Goal: Task Accomplishment & Management: Complete application form

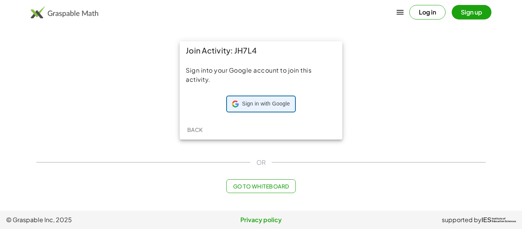
click at [239, 106] on div "Sign in with Google Sign in with Google. Opens in new tab" at bounding box center [261, 104] width 58 height 15
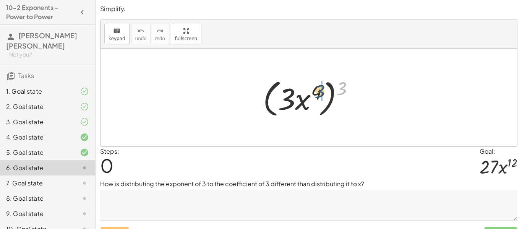
drag, startPoint x: 337, startPoint y: 85, endPoint x: 317, endPoint y: 88, distance: 20.2
click at [317, 88] on div at bounding box center [311, 98] width 105 height 44
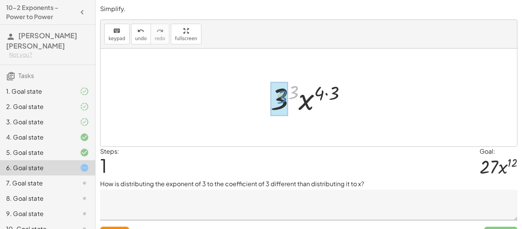
drag, startPoint x: 296, startPoint y: 91, endPoint x: 285, endPoint y: 96, distance: 12.4
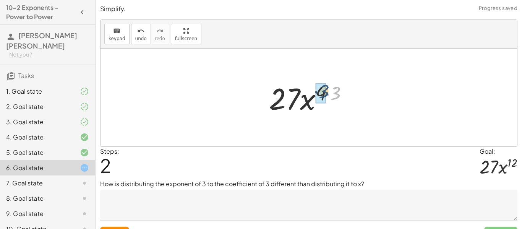
drag, startPoint x: 332, startPoint y: 95, endPoint x: 319, endPoint y: 93, distance: 12.8
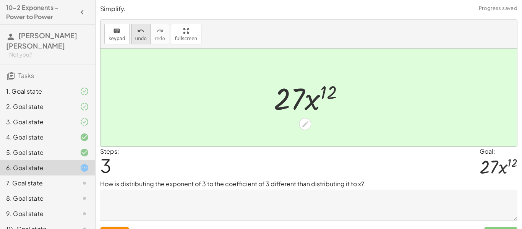
click at [143, 35] on button "undo undo" at bounding box center [141, 34] width 20 height 21
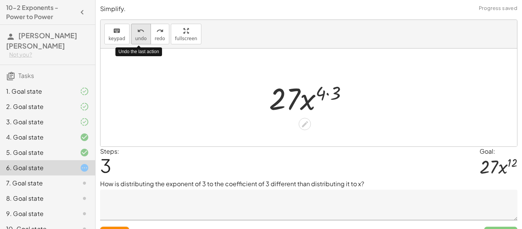
click at [143, 35] on button "undo undo" at bounding box center [141, 34] width 20 height 21
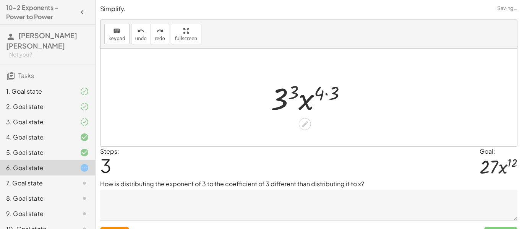
click at [201, 195] on textarea at bounding box center [309, 205] width 418 height 31
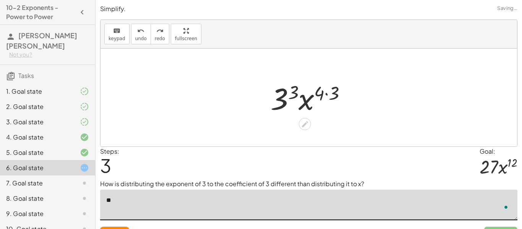
type textarea "*"
drag, startPoint x: 330, startPoint y: 96, endPoint x: 318, endPoint y: 94, distance: 12.0
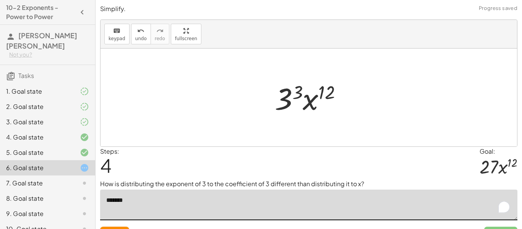
click at [149, 208] on textarea "*******" at bounding box center [309, 205] width 418 height 31
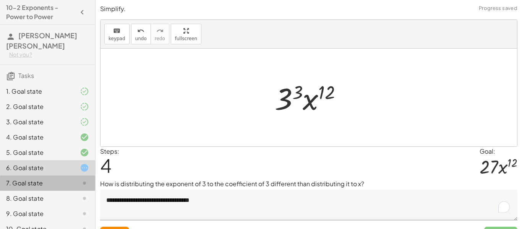
click at [48, 179] on div "7. Goal state" at bounding box center [37, 183] width 62 height 9
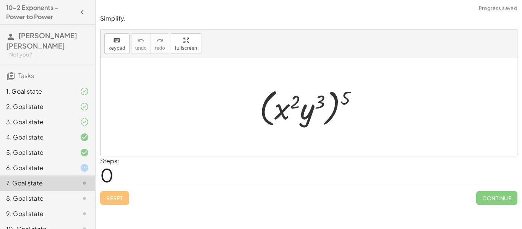
click at [72, 163] on div at bounding box center [78, 167] width 21 height 9
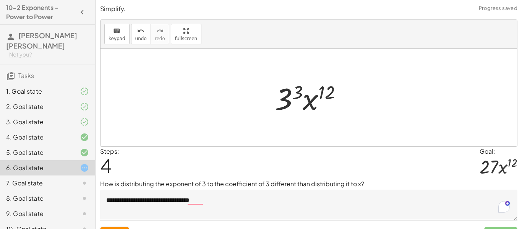
click at [249, 222] on div "Reset Submit" at bounding box center [309, 230] width 418 height 20
drag, startPoint x: 331, startPoint y: 91, endPoint x: 320, endPoint y: 91, distance: 11.5
click at [320, 91] on div at bounding box center [311, 97] width 81 height 39
drag, startPoint x: 300, startPoint y: 92, endPoint x: 292, endPoint y: 93, distance: 7.8
click at [292, 93] on div at bounding box center [311, 97] width 81 height 39
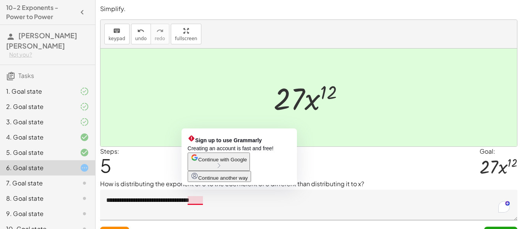
click at [200, 204] on textarea "**********" at bounding box center [309, 205] width 418 height 31
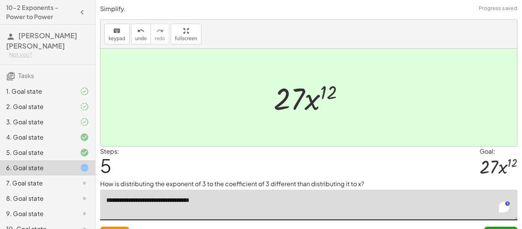
type textarea "**********"
click at [65, 179] on div "7. Goal state" at bounding box center [37, 183] width 62 height 9
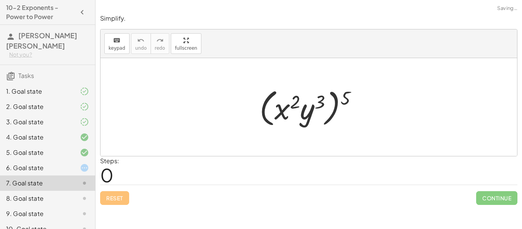
click at [69, 163] on div at bounding box center [78, 167] width 21 height 9
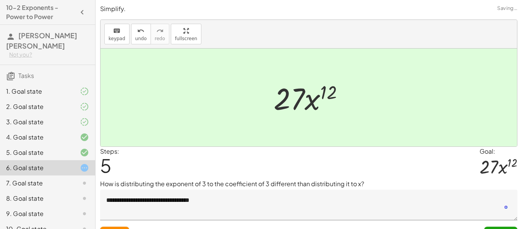
scroll to position [16, 0]
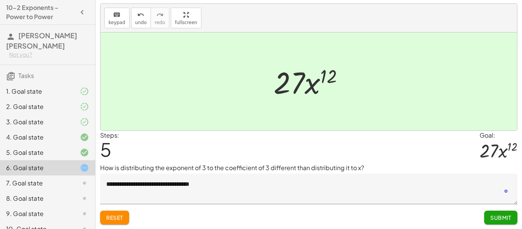
click at [508, 218] on span "Submit" at bounding box center [501, 217] width 21 height 7
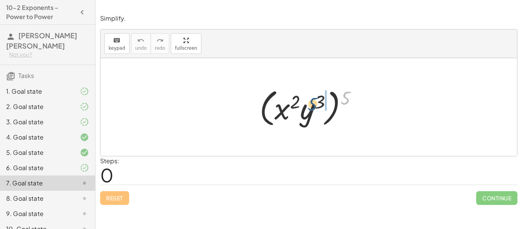
drag, startPoint x: 352, startPoint y: 94, endPoint x: 320, endPoint y: 101, distance: 32.8
click at [320, 101] on div at bounding box center [312, 107] width 112 height 44
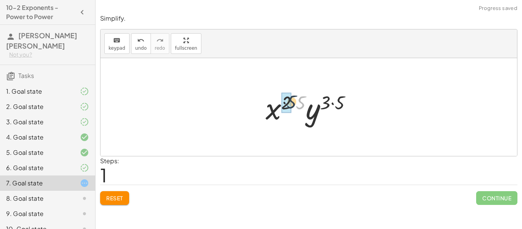
drag, startPoint x: 297, startPoint y: 105, endPoint x: 287, endPoint y: 104, distance: 10.0
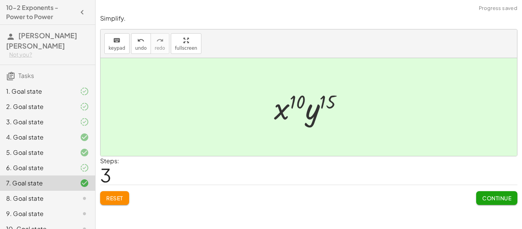
click at [492, 204] on button "Continue" at bounding box center [496, 198] width 41 height 14
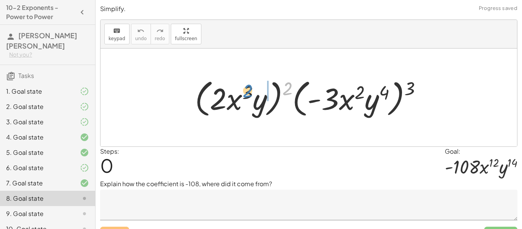
drag, startPoint x: 284, startPoint y: 85, endPoint x: 244, endPoint y: 87, distance: 39.8
click at [244, 87] on div at bounding box center [311, 98] width 241 height 44
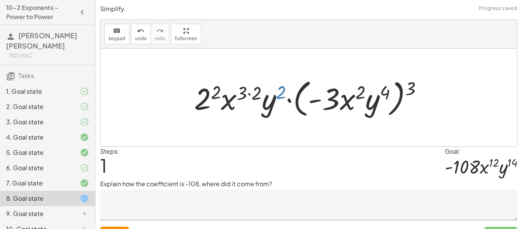
click at [278, 91] on div at bounding box center [311, 98] width 243 height 44
drag, startPoint x: 256, startPoint y: 91, endPoint x: 242, endPoint y: 91, distance: 13.4
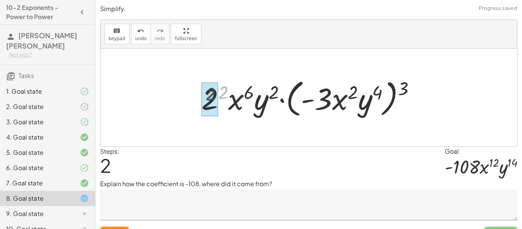
drag, startPoint x: 226, startPoint y: 91, endPoint x: 213, endPoint y: 92, distance: 13.1
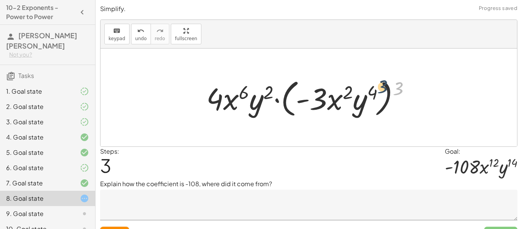
drag, startPoint x: 394, startPoint y: 93, endPoint x: 370, endPoint y: 93, distance: 24.5
click at [370, 93] on div at bounding box center [312, 98] width 218 height 44
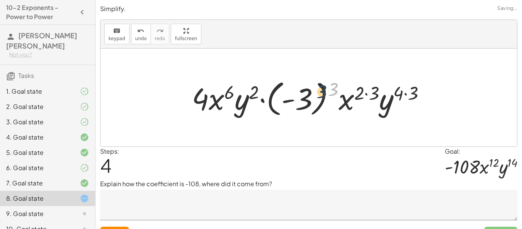
drag, startPoint x: 333, startPoint y: 87, endPoint x: 319, endPoint y: 90, distance: 14.8
click at [319, 90] on div at bounding box center [312, 97] width 248 height 42
drag, startPoint x: 335, startPoint y: 87, endPoint x: 312, endPoint y: 92, distance: 24.1
click at [312, 92] on div at bounding box center [312, 97] width 248 height 42
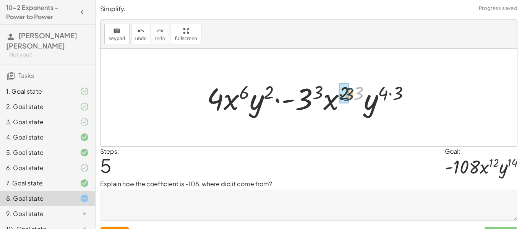
drag, startPoint x: 359, startPoint y: 94, endPoint x: 344, endPoint y: 97, distance: 15.1
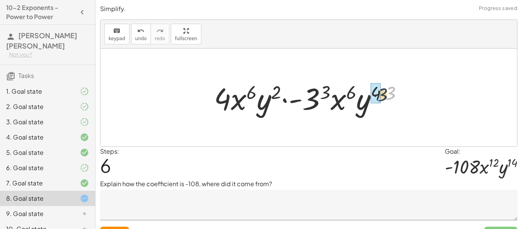
drag, startPoint x: 388, startPoint y: 94, endPoint x: 378, endPoint y: 97, distance: 10.7
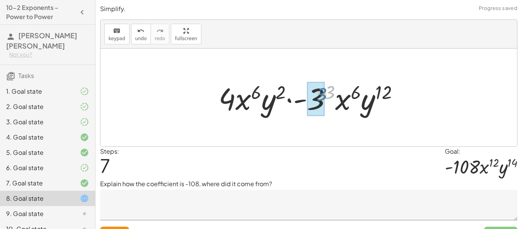
drag, startPoint x: 333, startPoint y: 94, endPoint x: 325, endPoint y: 96, distance: 9.0
click at [325, 96] on div at bounding box center [312, 97] width 194 height 39
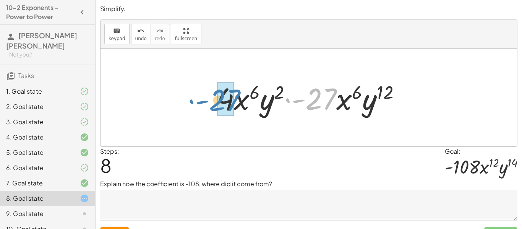
drag, startPoint x: 324, startPoint y: 98, endPoint x: 228, endPoint y: 99, distance: 96.4
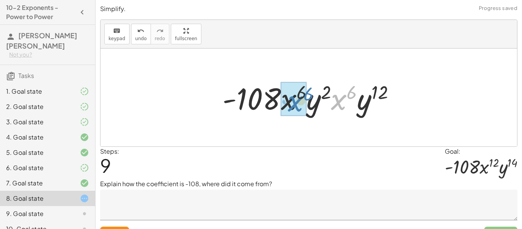
drag, startPoint x: 341, startPoint y: 102, endPoint x: 297, endPoint y: 104, distance: 43.7
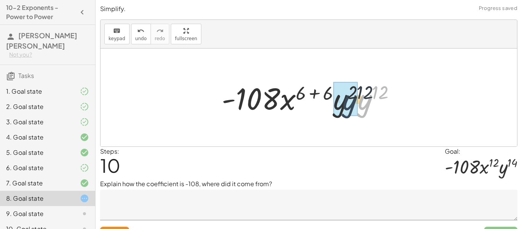
drag, startPoint x: 366, startPoint y: 107, endPoint x: 347, endPoint y: 108, distance: 18.7
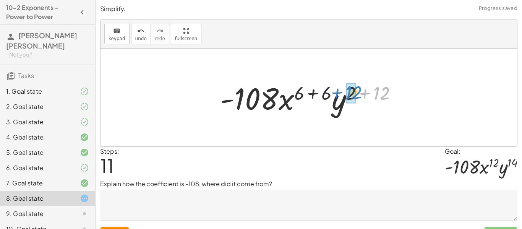
drag, startPoint x: 377, startPoint y: 95, endPoint x: 353, endPoint y: 94, distance: 24.1
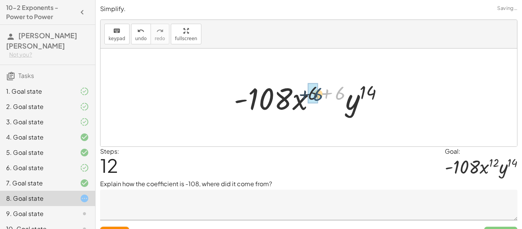
drag, startPoint x: 340, startPoint y: 91, endPoint x: 315, endPoint y: 92, distance: 24.9
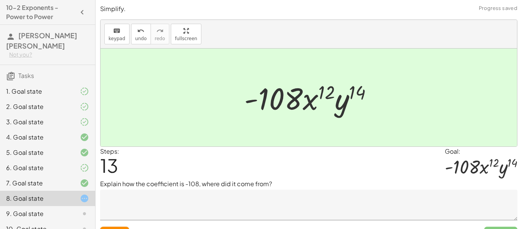
scroll to position [16, 0]
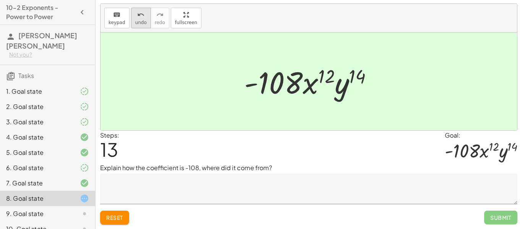
click at [135, 20] on span "undo" at bounding box center [140, 22] width 11 height 5
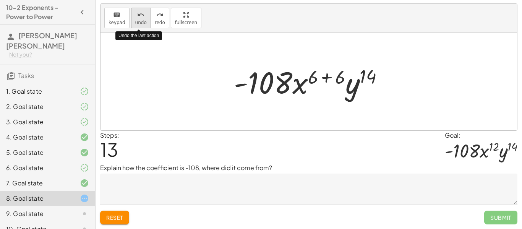
click at [135, 20] on span "undo" at bounding box center [140, 22] width 11 height 5
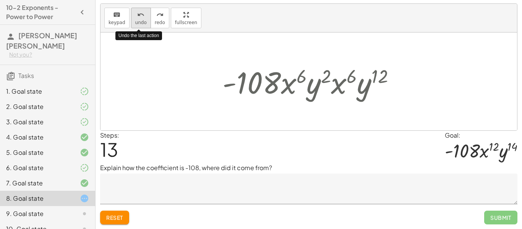
click at [135, 20] on span "undo" at bounding box center [140, 22] width 11 height 5
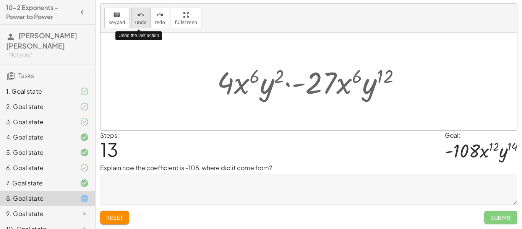
click at [135, 20] on span "undo" at bounding box center [140, 22] width 11 height 5
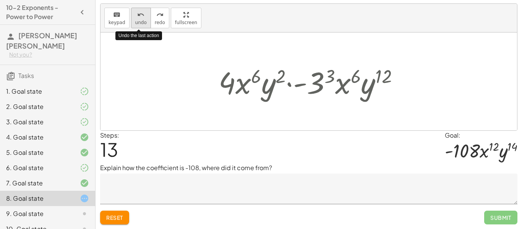
click at [135, 20] on span "undo" at bounding box center [140, 22] width 11 height 5
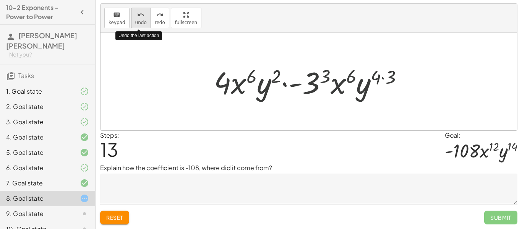
click at [135, 20] on span "undo" at bounding box center [140, 22] width 11 height 5
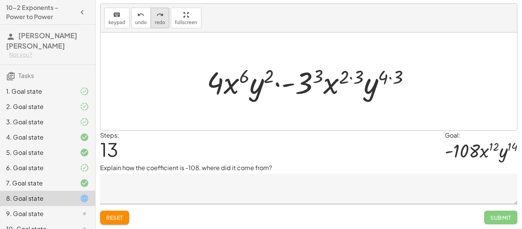
click at [157, 20] on span "redo" at bounding box center [160, 22] width 10 height 5
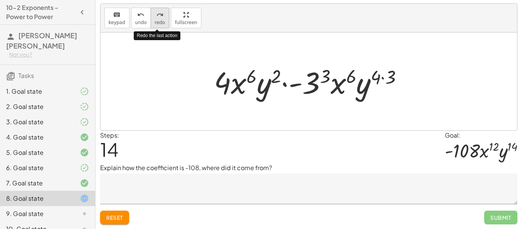
click at [157, 20] on span "redo" at bounding box center [160, 22] width 10 height 5
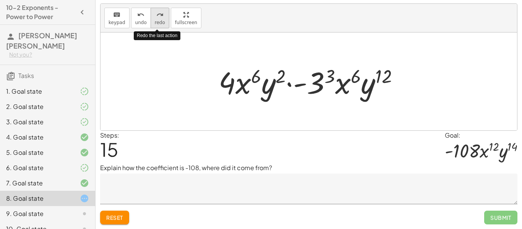
click at [157, 20] on span "redo" at bounding box center [160, 22] width 10 height 5
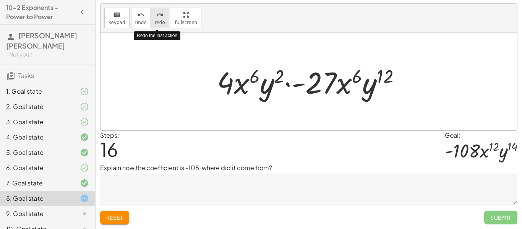
click at [157, 20] on span "redo" at bounding box center [160, 22] width 10 height 5
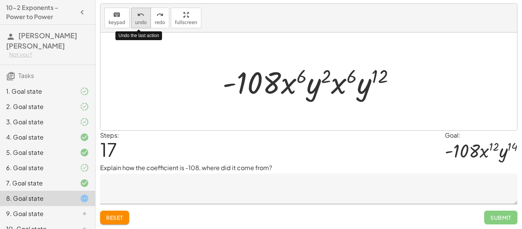
click at [137, 21] on span "undo" at bounding box center [140, 22] width 11 height 5
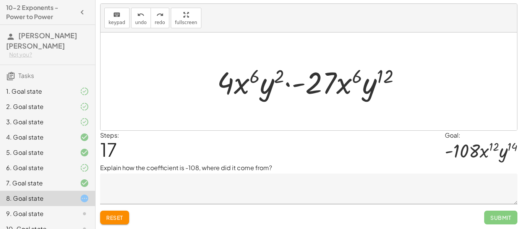
click at [163, 187] on textarea at bounding box center [309, 189] width 418 height 31
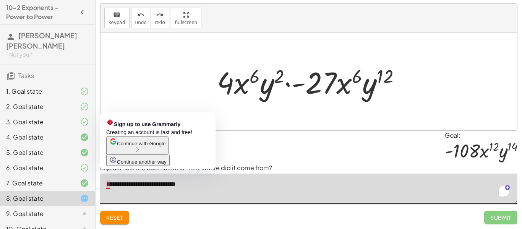
click at [283, 184] on textarea "**********" at bounding box center [309, 189] width 418 height 31
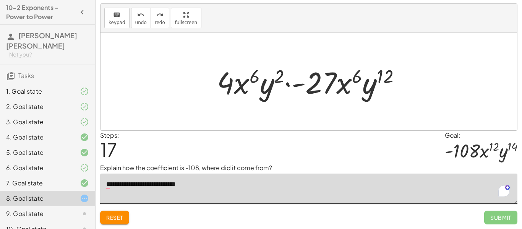
click at [110, 185] on textarea "**********" at bounding box center [309, 189] width 418 height 31
click at [155, 18] on div "redo" at bounding box center [160, 14] width 10 height 9
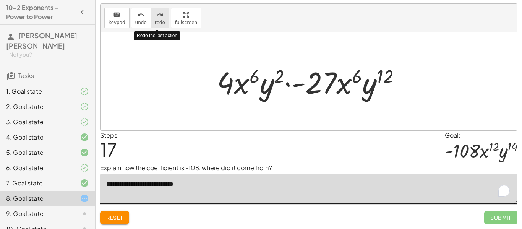
type textarea "**********"
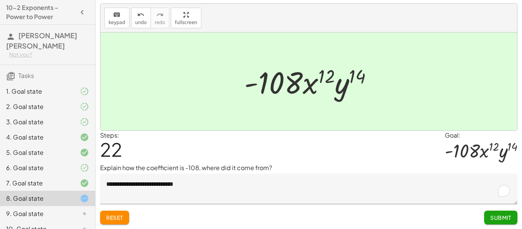
click at [494, 218] on span "Submit" at bounding box center [501, 217] width 21 height 7
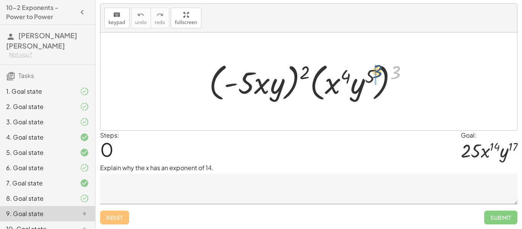
drag, startPoint x: 398, startPoint y: 73, endPoint x: 377, endPoint y: 72, distance: 20.3
click at [377, 72] on div at bounding box center [311, 82] width 213 height 44
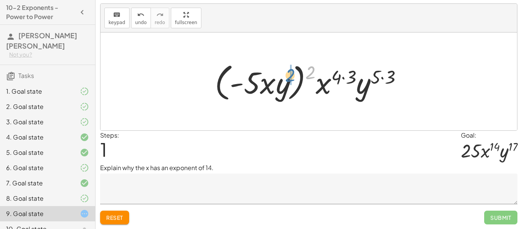
drag, startPoint x: 308, startPoint y: 72, endPoint x: 286, endPoint y: 76, distance: 22.5
click at [286, 76] on div at bounding box center [311, 82] width 201 height 44
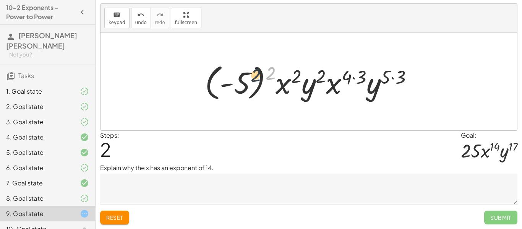
drag, startPoint x: 270, startPoint y: 74, endPoint x: 248, endPoint y: 77, distance: 22.4
click at [248, 77] on div at bounding box center [312, 81] width 222 height 42
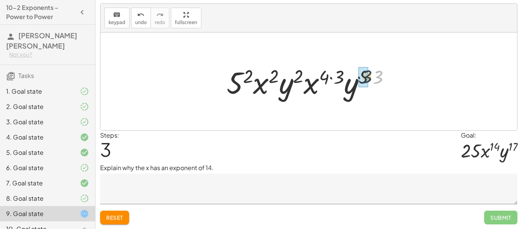
drag, startPoint x: 375, startPoint y: 80, endPoint x: 363, endPoint y: 80, distance: 11.5
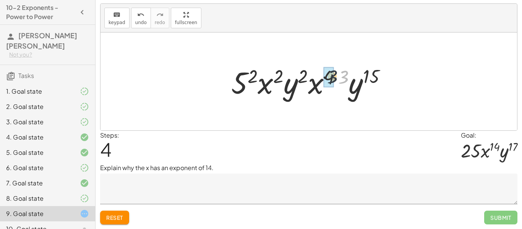
drag, startPoint x: 342, startPoint y: 78, endPoint x: 327, endPoint y: 78, distance: 14.9
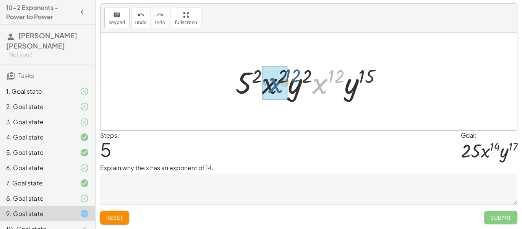
drag, startPoint x: 320, startPoint y: 87, endPoint x: 276, endPoint y: 86, distance: 44.7
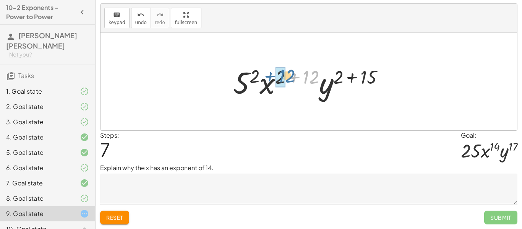
drag, startPoint x: 309, startPoint y: 77, endPoint x: 286, endPoint y: 77, distance: 23.3
click at [286, 77] on div at bounding box center [311, 81] width 165 height 39
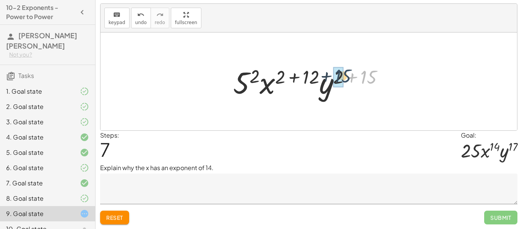
drag, startPoint x: 362, startPoint y: 78, endPoint x: 335, endPoint y: 76, distance: 26.8
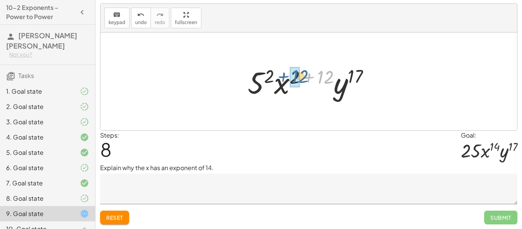
drag, startPoint x: 327, startPoint y: 78, endPoint x: 300, endPoint y: 78, distance: 27.5
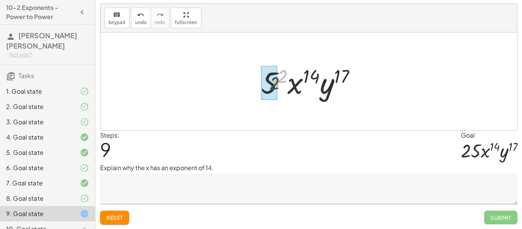
drag, startPoint x: 282, startPoint y: 73, endPoint x: 278, endPoint y: 76, distance: 5.1
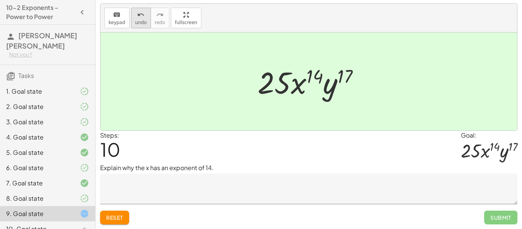
click at [143, 21] on span "undo" at bounding box center [140, 22] width 11 height 5
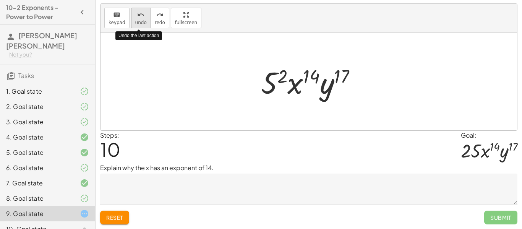
click at [143, 21] on span "undo" at bounding box center [140, 22] width 11 height 5
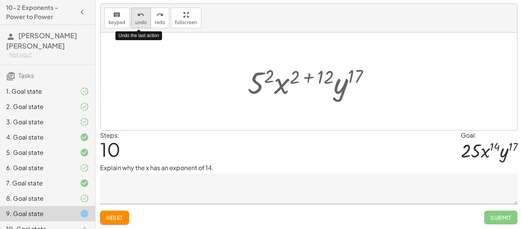
click at [143, 21] on span "undo" at bounding box center [140, 22] width 11 height 5
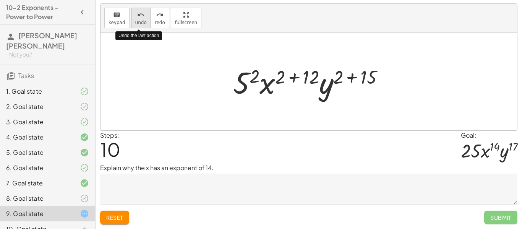
click at [143, 21] on span "undo" at bounding box center [140, 22] width 11 height 5
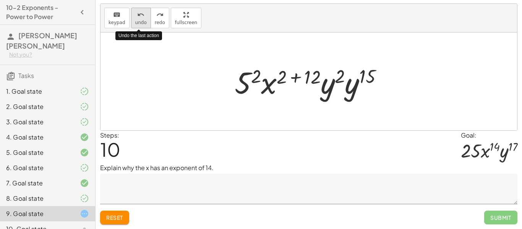
click at [143, 21] on span "undo" at bounding box center [140, 22] width 11 height 5
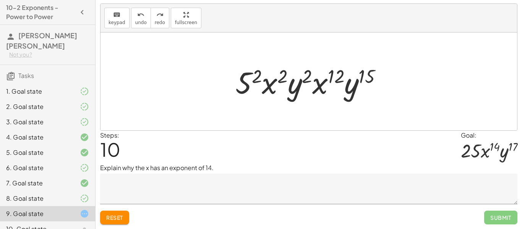
click at [207, 185] on textarea at bounding box center [309, 189] width 418 height 31
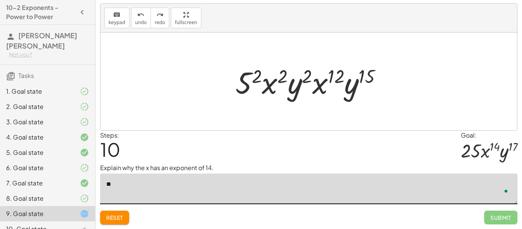
type textarea "*"
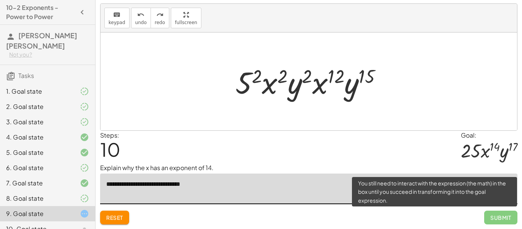
click at [489, 217] on span "Submit" at bounding box center [500, 218] width 33 height 14
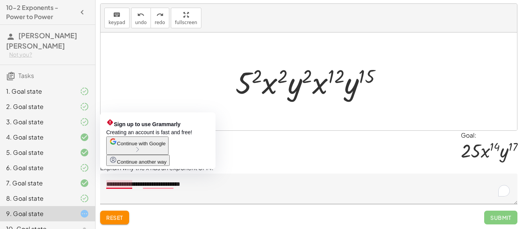
click at [131, 186] on textarea "**********" at bounding box center [309, 189] width 418 height 31
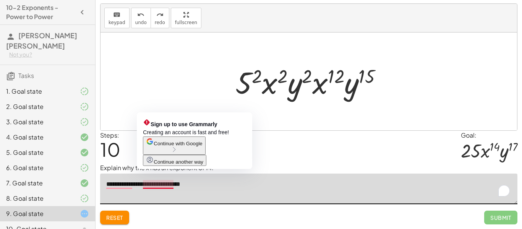
click at [154, 145] on icon "button" at bounding box center [150, 142] width 8 height 8
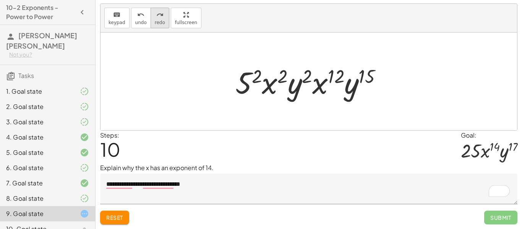
click at [162, 22] on button "redo redo" at bounding box center [160, 18] width 19 height 21
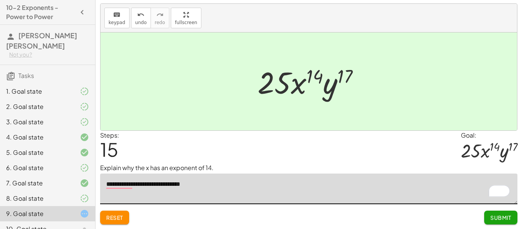
click at [109, 131] on label "Steps:" at bounding box center [109, 135] width 19 height 8
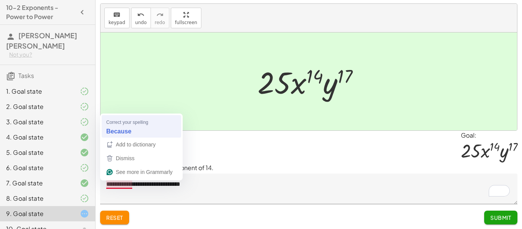
type textarea "**********"
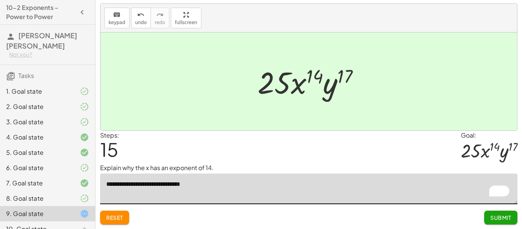
click at [501, 218] on span "Submit" at bounding box center [501, 217] width 21 height 7
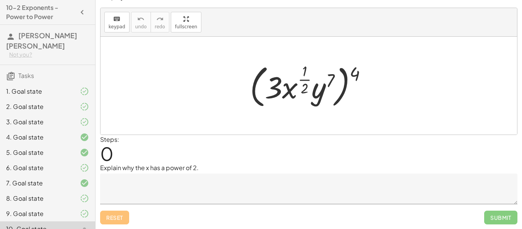
scroll to position [12, 0]
drag, startPoint x: 352, startPoint y: 72, endPoint x: 327, endPoint y: 80, distance: 26.5
click at [327, 80] on div at bounding box center [311, 86] width 131 height 50
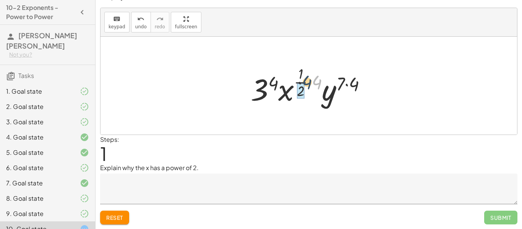
drag, startPoint x: 317, startPoint y: 80, endPoint x: 302, endPoint y: 80, distance: 14.9
click at [302, 80] on div at bounding box center [312, 85] width 130 height 45
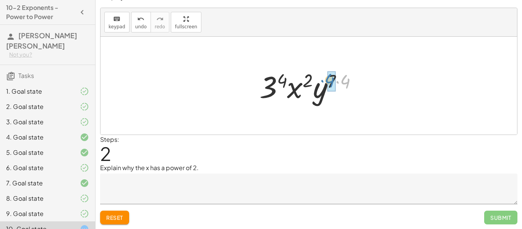
drag, startPoint x: 349, startPoint y: 81, endPoint x: 334, endPoint y: 80, distance: 15.3
click at [182, 186] on textarea at bounding box center [309, 189] width 418 height 31
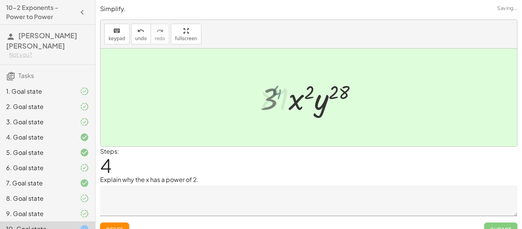
scroll to position [12, 0]
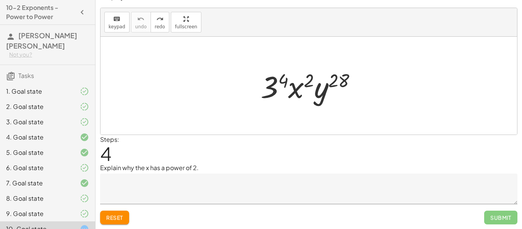
click at [202, 188] on textarea at bounding box center [309, 189] width 418 height 31
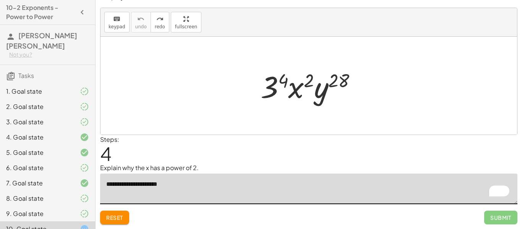
click at [111, 184] on textarea "**********" at bounding box center [309, 189] width 418 height 31
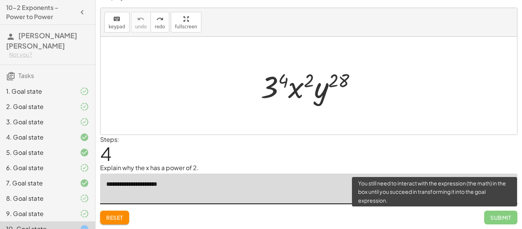
click at [505, 214] on span "Submit" at bounding box center [500, 218] width 33 height 14
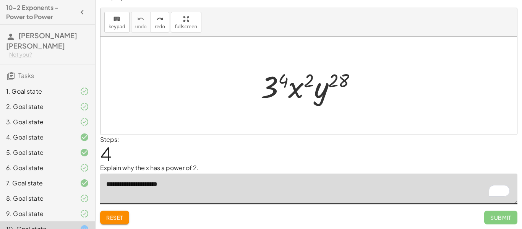
click at [110, 185] on textarea "**********" at bounding box center [309, 189] width 418 height 31
type textarea "**********"
drag, startPoint x: 286, startPoint y: 79, endPoint x: 272, endPoint y: 82, distance: 14.4
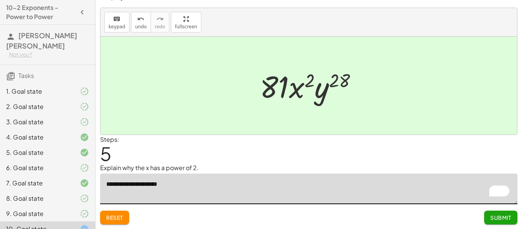
click at [504, 219] on span "Submit" at bounding box center [501, 217] width 21 height 7
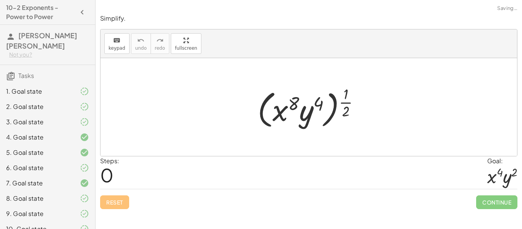
scroll to position [0, 0]
drag, startPoint x: 343, startPoint y: 100, endPoint x: 313, endPoint y: 100, distance: 30.2
click at [313, 100] on div at bounding box center [312, 106] width 116 height 47
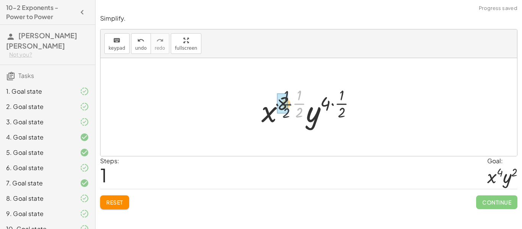
drag, startPoint x: 299, startPoint y: 102, endPoint x: 282, endPoint y: 102, distance: 16.8
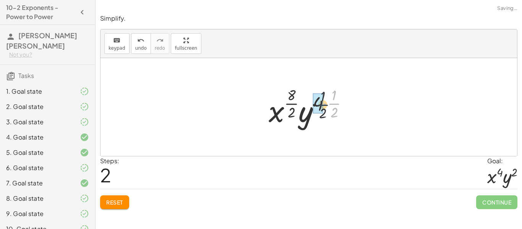
drag, startPoint x: 334, startPoint y: 102, endPoint x: 321, endPoint y: 103, distance: 13.0
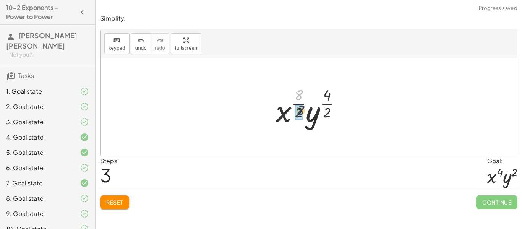
drag, startPoint x: 301, startPoint y: 93, endPoint x: 302, endPoint y: 112, distance: 18.8
drag, startPoint x: 320, startPoint y: 96, endPoint x: 321, endPoint y: 112, distance: 15.3
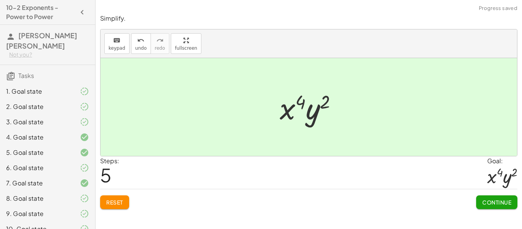
click at [492, 201] on span "Continue" at bounding box center [496, 202] width 29 height 7
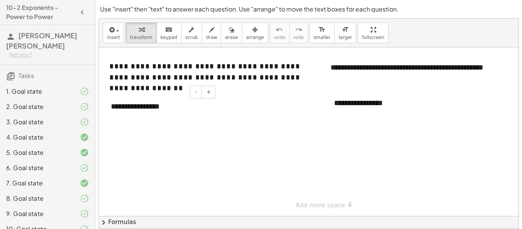
click at [168, 107] on div "**********" at bounding box center [160, 106] width 115 height 26
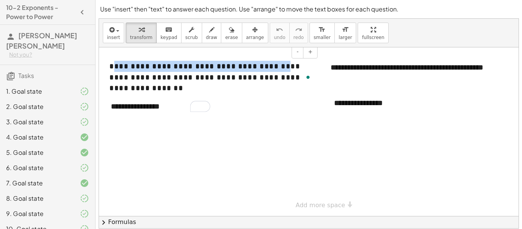
drag, startPoint x: 114, startPoint y: 66, endPoint x: 275, endPoint y: 65, distance: 161.3
click at [275, 65] on span "**********" at bounding box center [204, 76] width 191 height 29
copy span "**********"
click at [149, 113] on div "**********" at bounding box center [160, 106] width 115 height 26
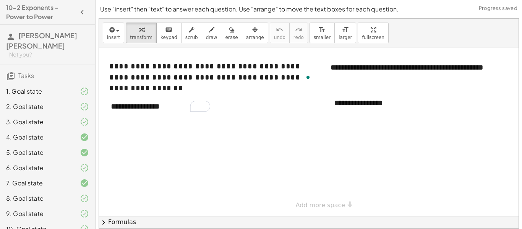
scroll to position [32, 0]
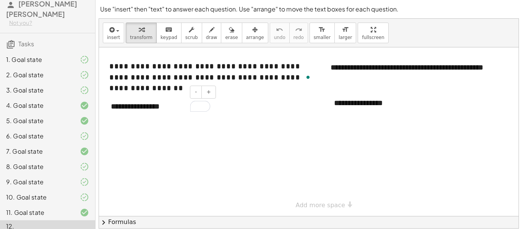
click at [161, 108] on div "**********" at bounding box center [160, 106] width 115 height 26
click at [164, 133] on div "**********" at bounding box center [160, 117] width 115 height 48
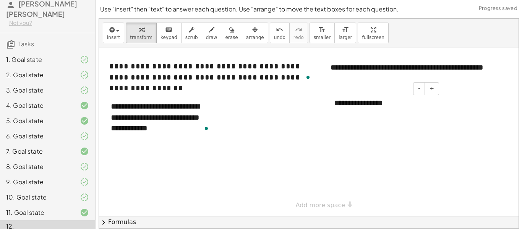
click at [398, 104] on div "**********" at bounding box center [384, 103] width 115 height 26
drag, startPoint x: 398, startPoint y: 104, endPoint x: 320, endPoint y: 102, distance: 78.0
click at [320, 102] on div "**********" at bounding box center [318, 131] width 439 height 169
click at [357, 102] on div "**********" at bounding box center [384, 103] width 115 height 26
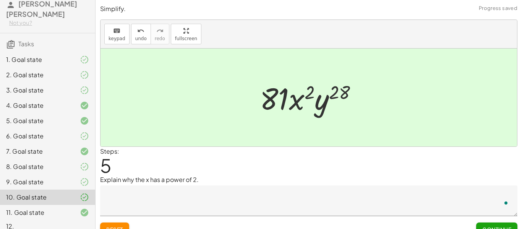
click at [64, 205] on div "9. Goal state" at bounding box center [47, 212] width 95 height 15
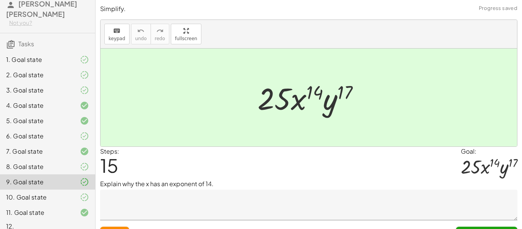
click at [65, 190] on div "8. Goal state" at bounding box center [47, 197] width 95 height 15
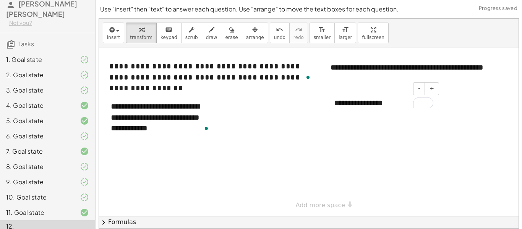
click at [378, 104] on div "**********" at bounding box center [384, 103] width 115 height 26
drag, startPoint x: 394, startPoint y: 105, endPoint x: 151, endPoint y: 77, distance: 245.1
click at [151, 77] on div "**********" at bounding box center [318, 131] width 439 height 169
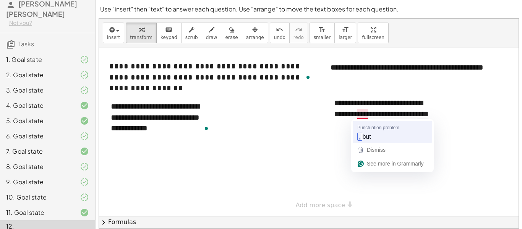
click at [363, 138] on div at bounding box center [318, 131] width 439 height 169
